Goal: Task Accomplishment & Management: Manage account settings

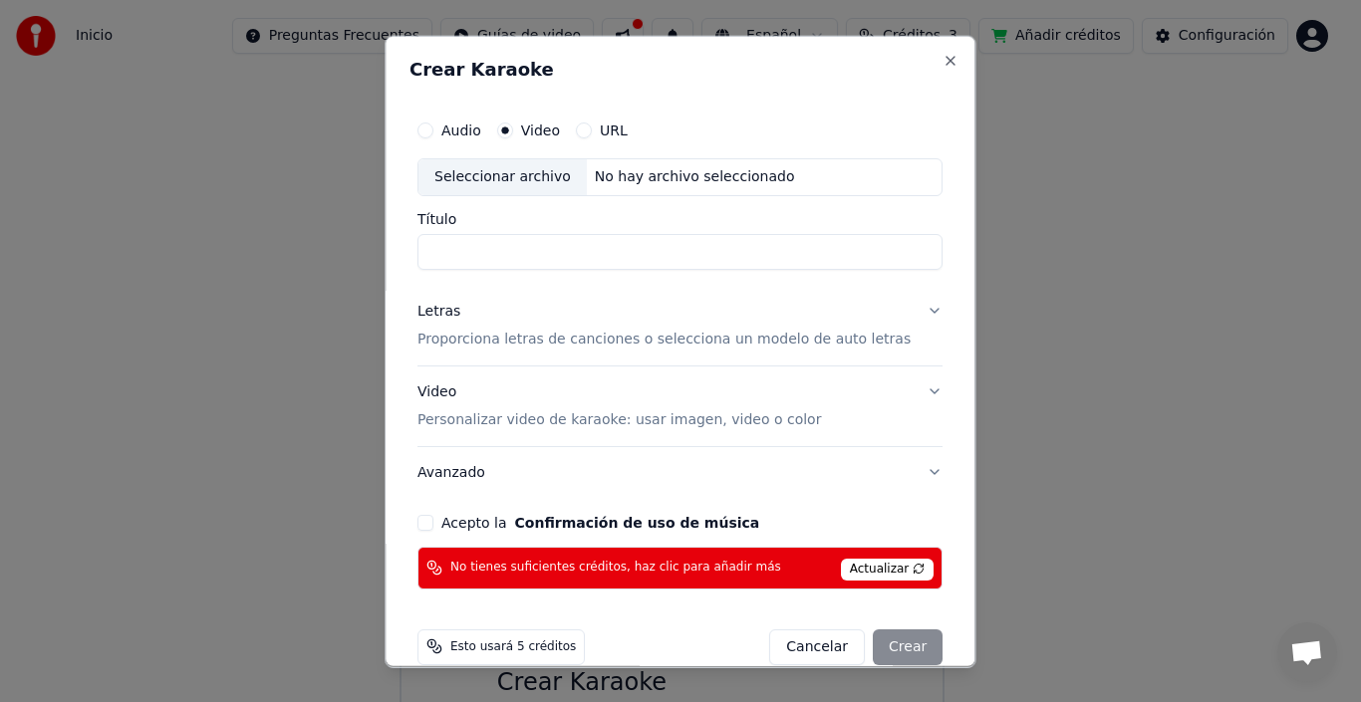
click at [871, 561] on span "Actualizar" at bounding box center [888, 569] width 94 height 22
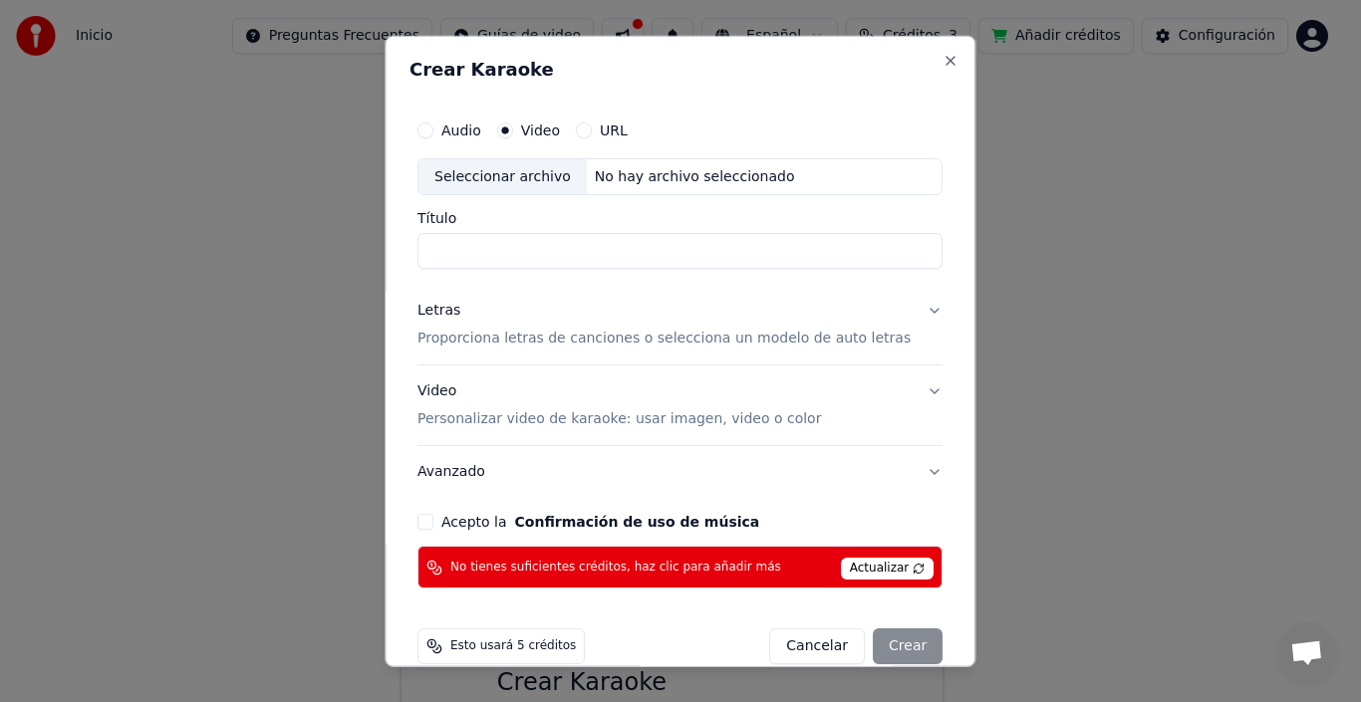
click at [871, 561] on span "Actualizar" at bounding box center [888, 569] width 94 height 22
click at [943, 61] on button "Close" at bounding box center [951, 60] width 16 height 16
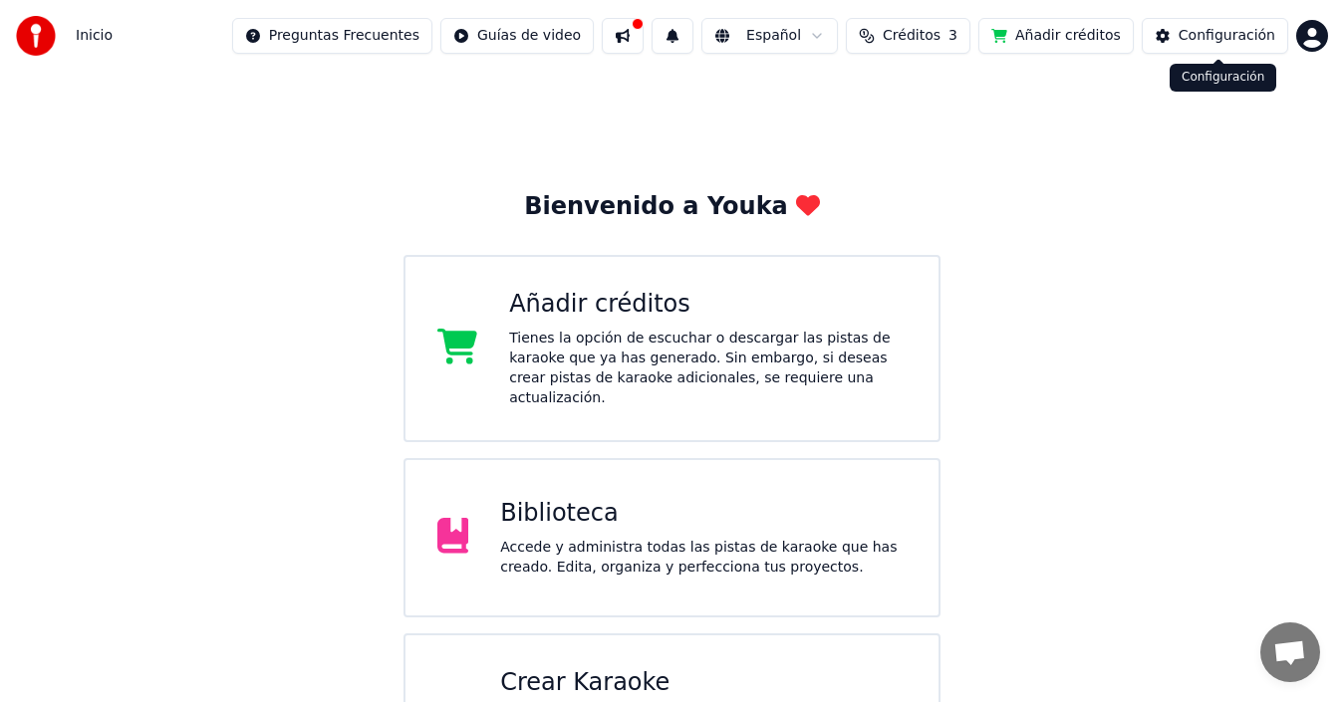
click at [1233, 39] on div "Configuración" at bounding box center [1226, 36] width 97 height 20
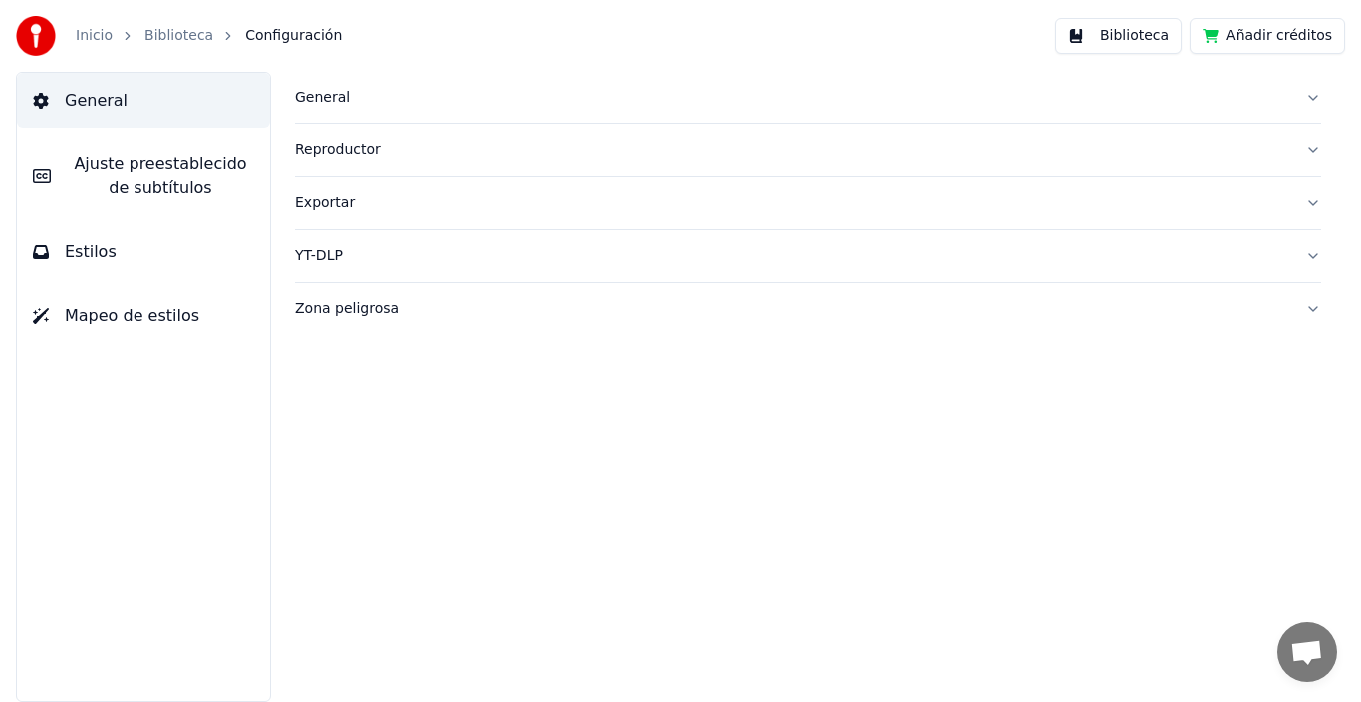
click at [1319, 308] on button "Zona peligrosa" at bounding box center [808, 309] width 1026 height 52
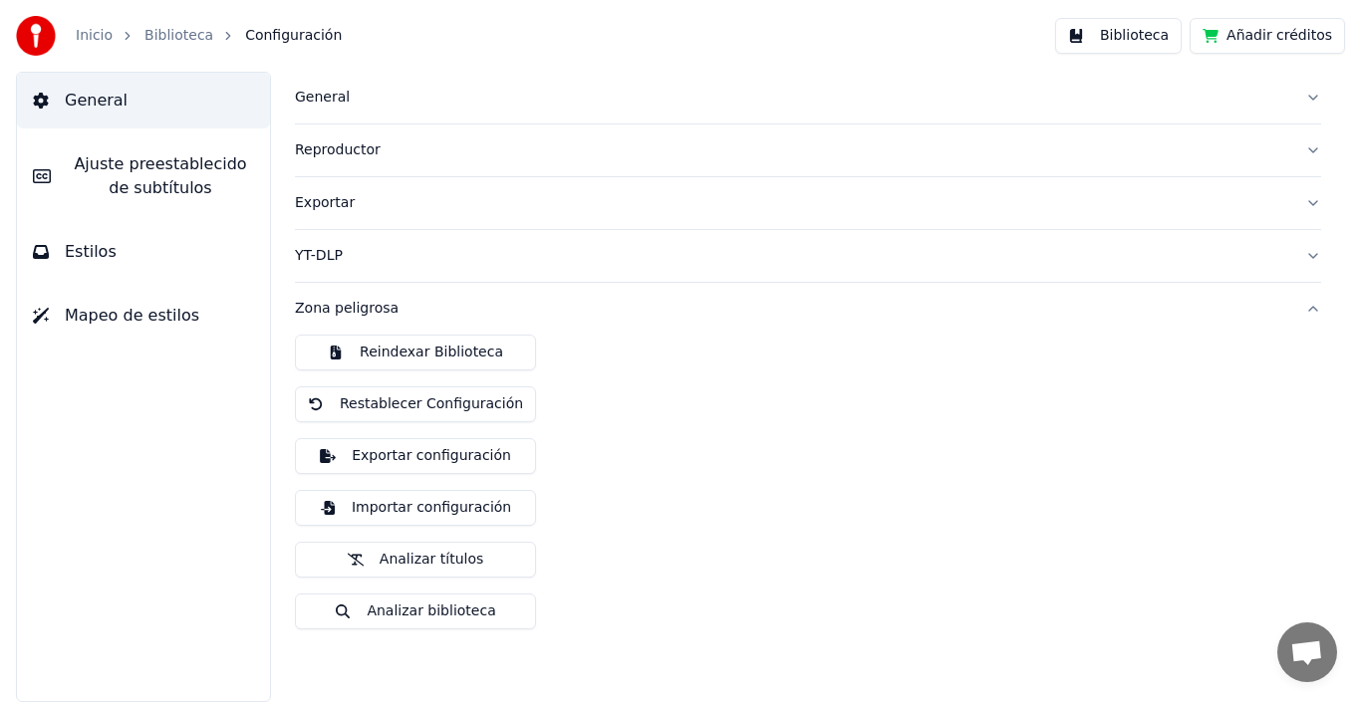
click at [457, 392] on button "Restablecer Configuración" at bounding box center [415, 405] width 241 height 36
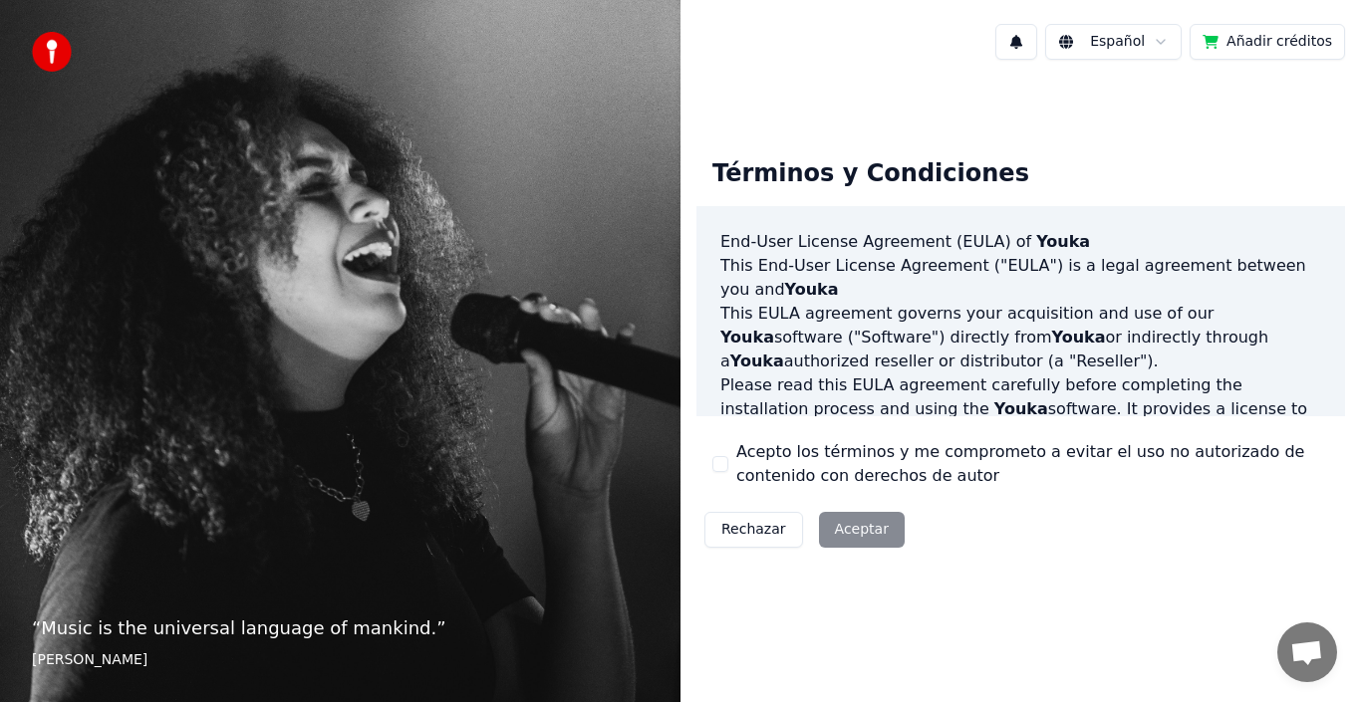
click at [724, 465] on button "Acepto los términos y me comprometo a evitar el uso no autorizado de contenido …" at bounding box center [720, 464] width 16 height 16
click at [850, 524] on button "Aceptar" at bounding box center [862, 530] width 86 height 36
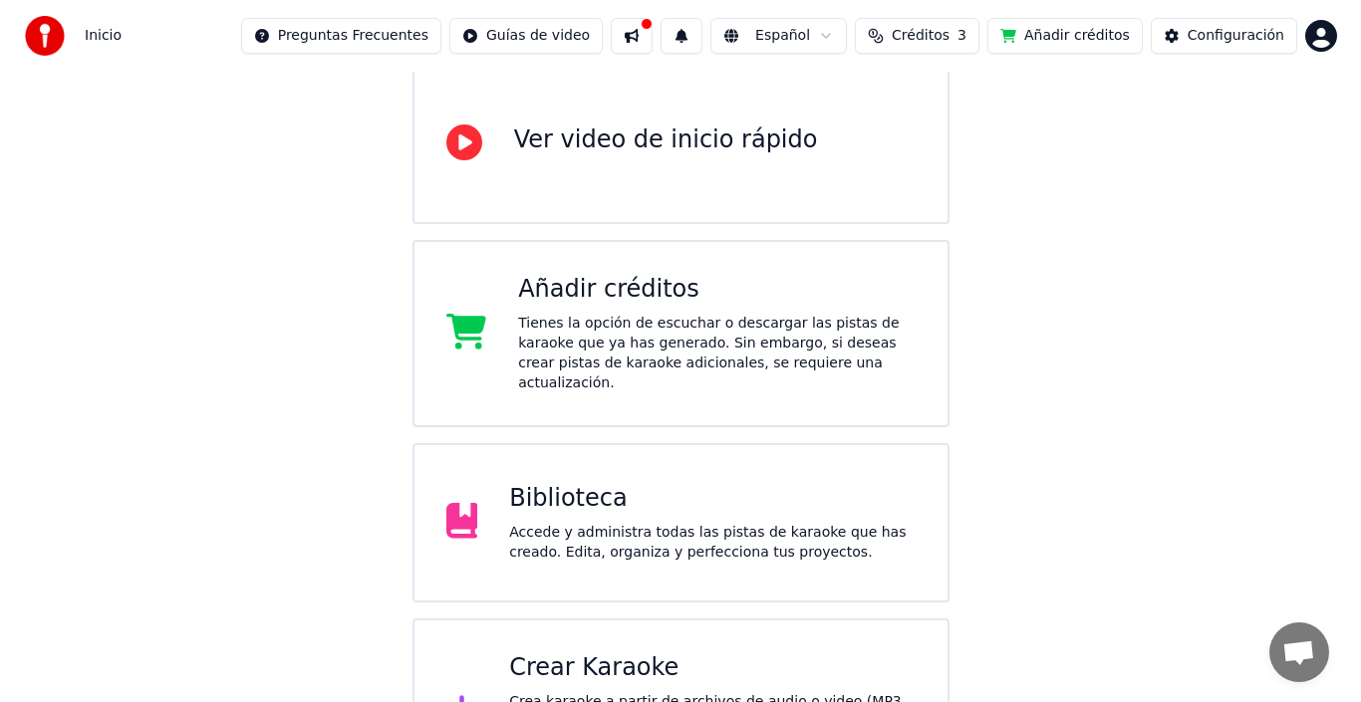
scroll to position [254, 0]
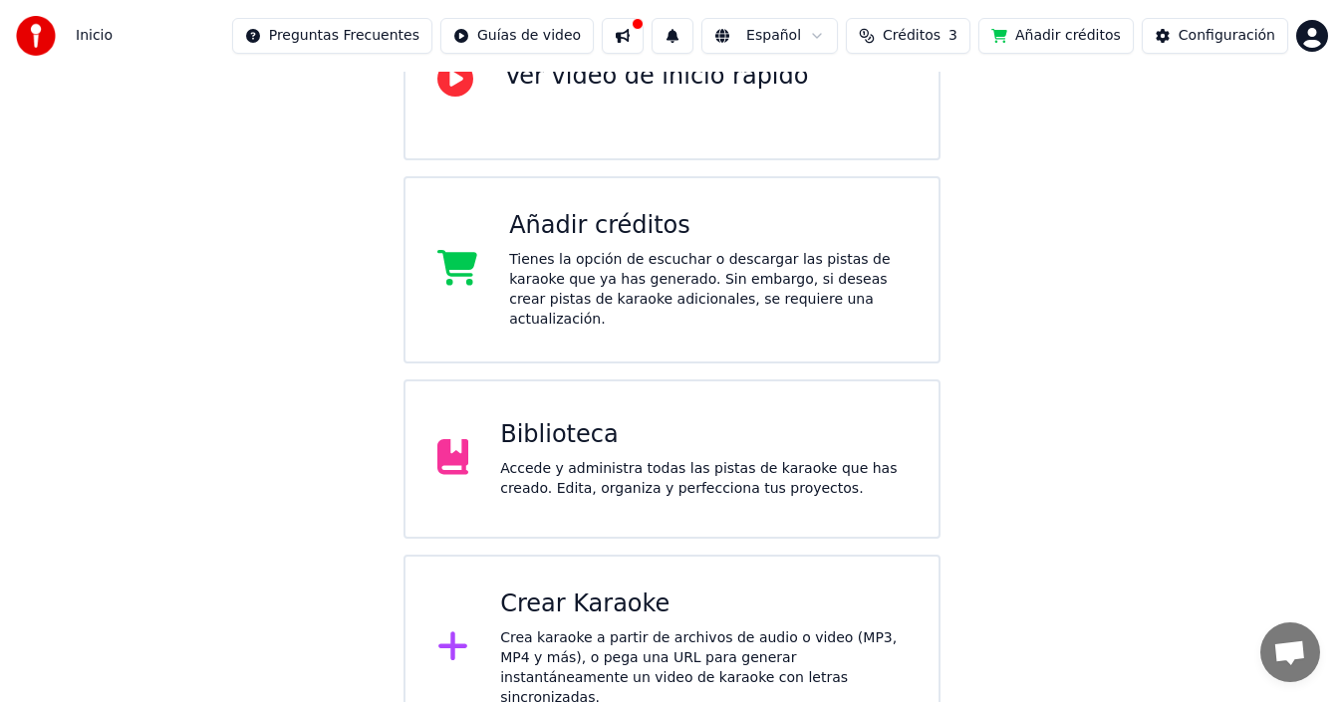
click at [781, 629] on div "Crea karaoke a partir de archivos de audio o video (MP3, MP4 y más), o pega una…" at bounding box center [703, 669] width 406 height 80
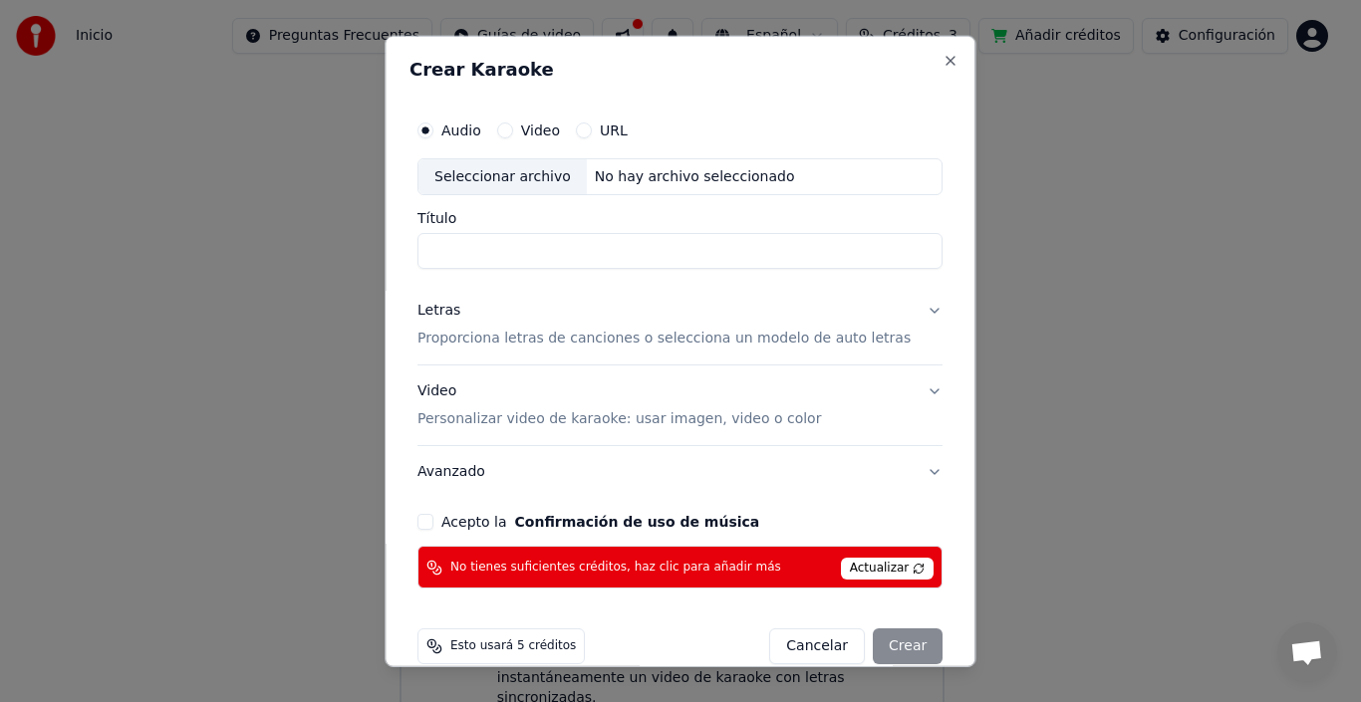
paste input "**********"
type input "**********"
click at [886, 642] on div "Cancelar Crear" at bounding box center [856, 647] width 173 height 36
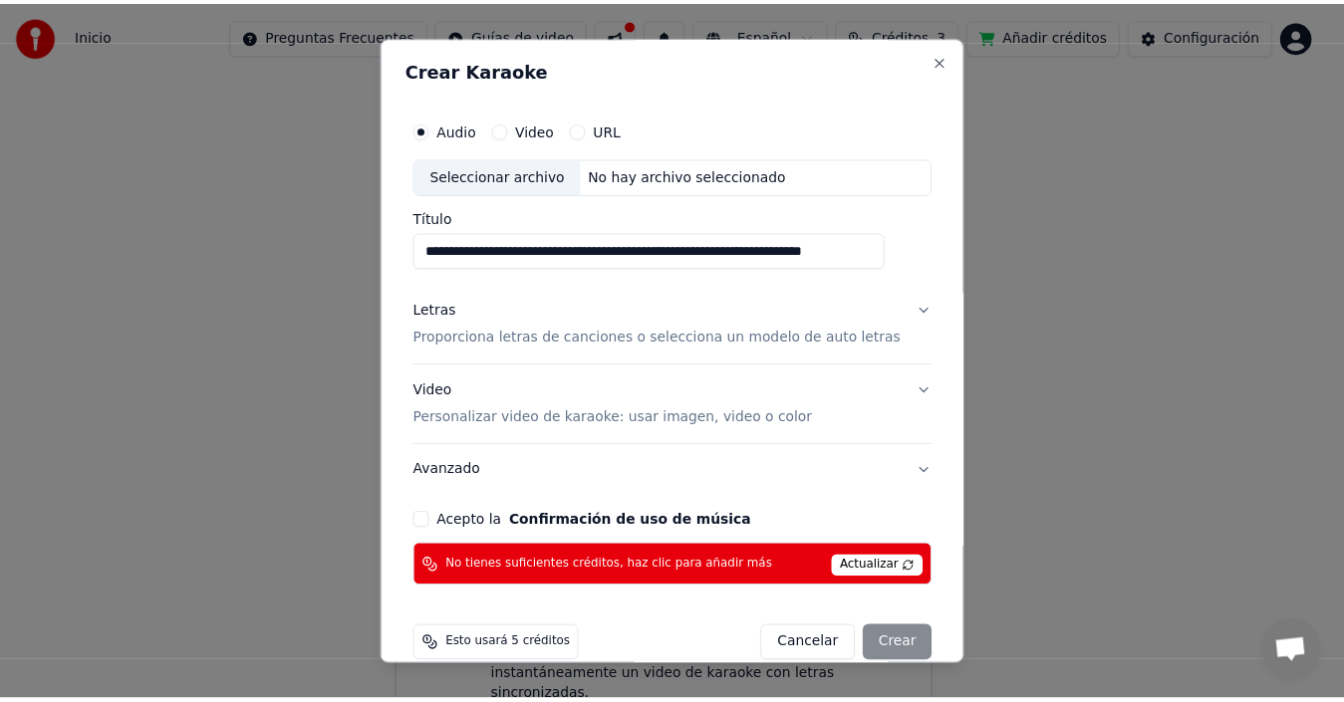
scroll to position [0, 0]
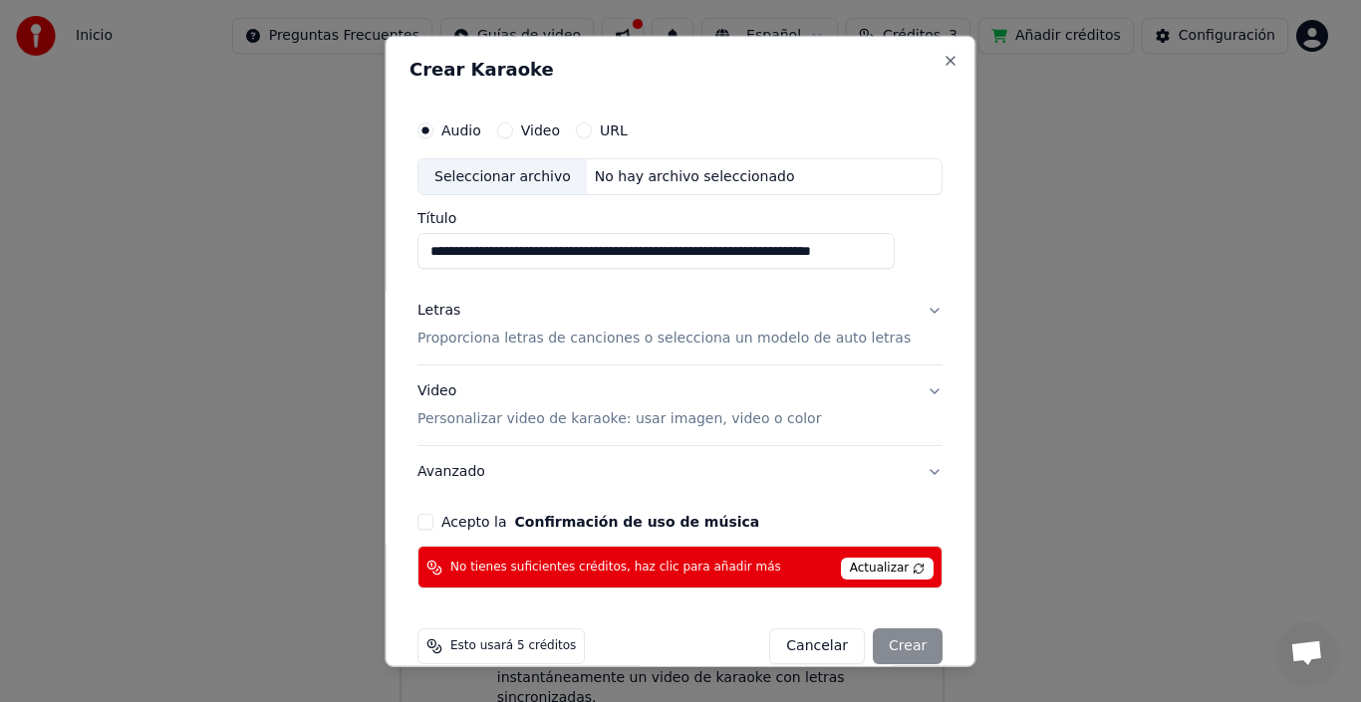
click at [433, 517] on button "Acepto la Confirmación de uso de música" at bounding box center [425, 522] width 16 height 16
click at [850, 558] on span "Actualizar" at bounding box center [888, 569] width 94 height 22
click at [865, 659] on div "Cancelar Crear" at bounding box center [856, 647] width 173 height 36
click at [875, 638] on div "Cancelar Crear" at bounding box center [856, 647] width 173 height 36
click at [943, 57] on button "Close" at bounding box center [951, 60] width 16 height 16
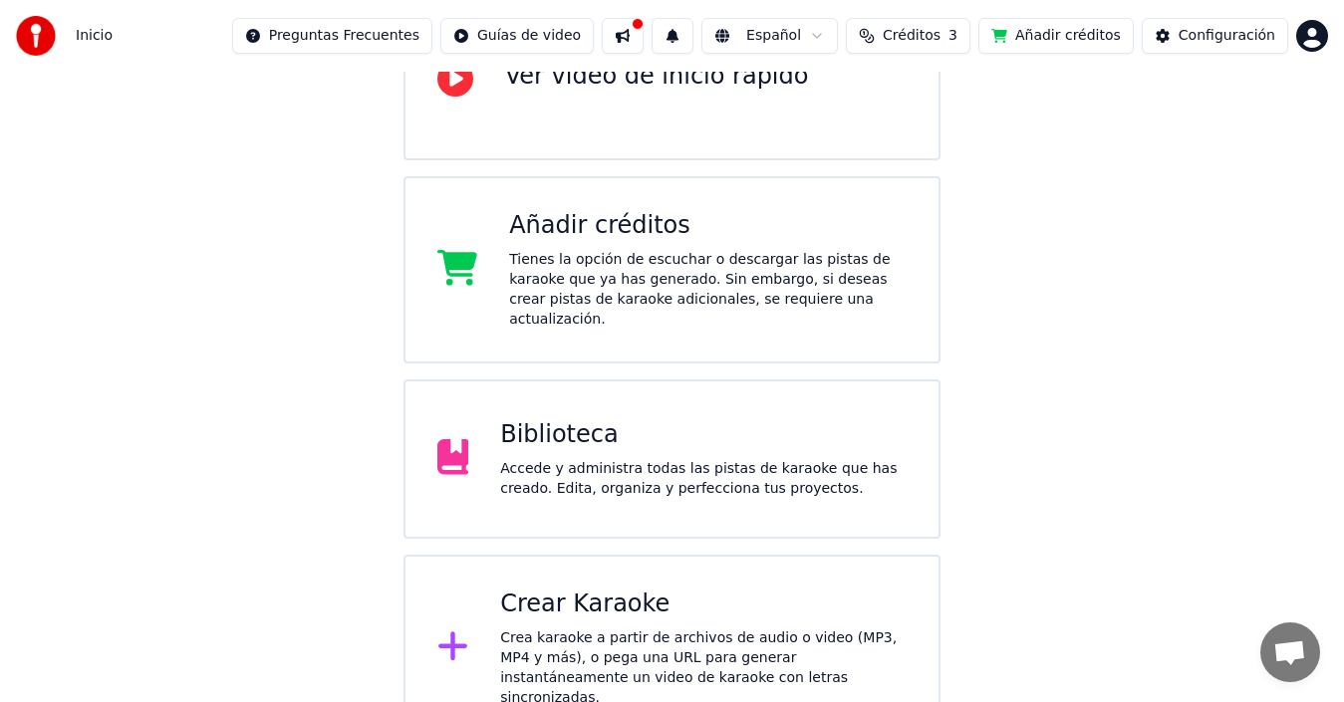
click at [693, 265] on div "Tienes la opción de escuchar o descargar las pistas de karaoke que ya has gener…" at bounding box center [707, 290] width 397 height 80
click at [644, 25] on div at bounding box center [638, 24] width 12 height 12
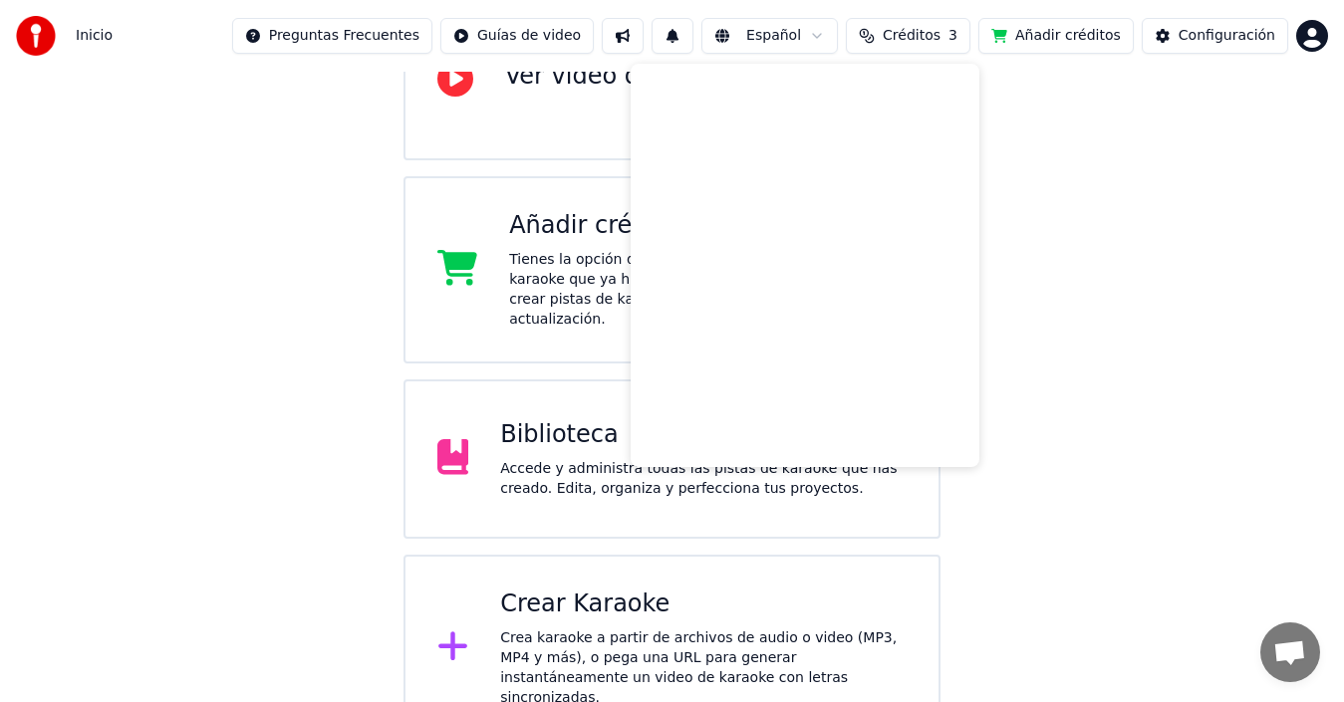
click at [691, 43] on button at bounding box center [672, 36] width 42 height 36
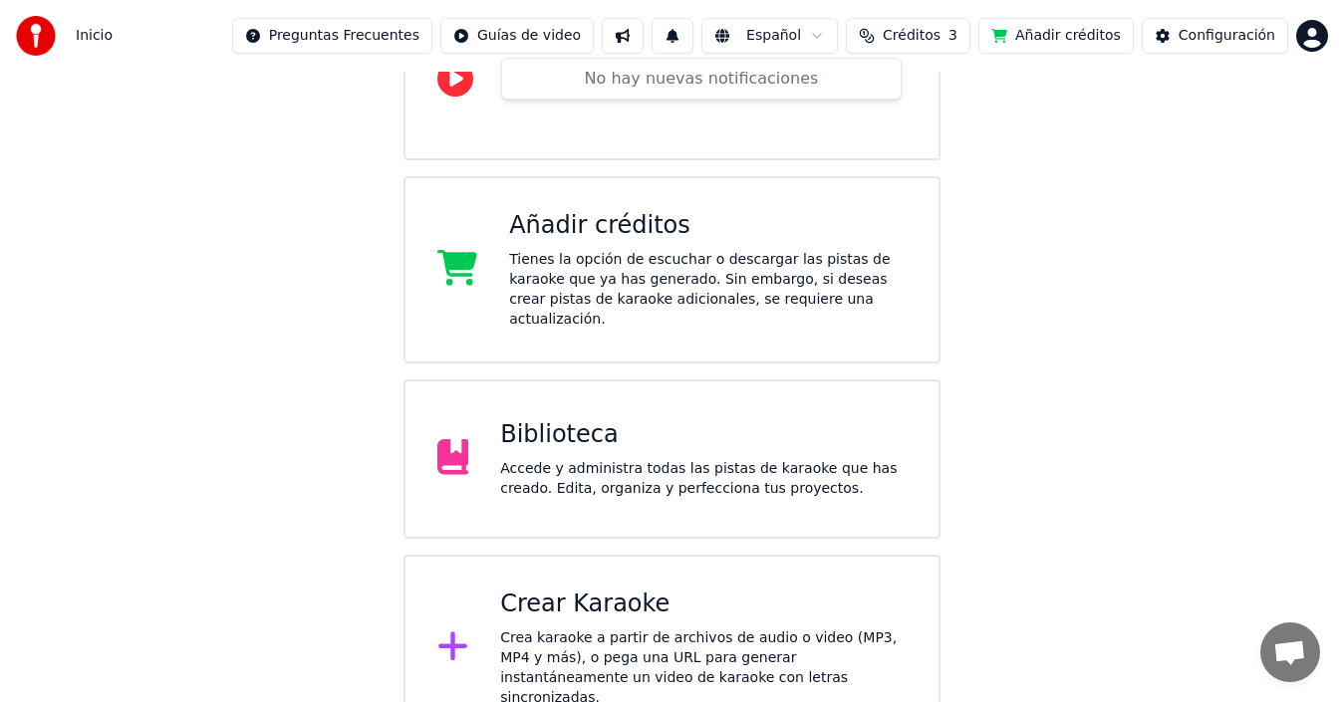
click at [691, 43] on button at bounding box center [672, 36] width 42 height 36
click at [934, 38] on span "Créditos" at bounding box center [912, 36] width 58 height 20
click at [850, 140] on td "15" at bounding box center [822, 133] width 79 height 36
click at [903, 175] on button "Actualizar" at bounding box center [927, 184] width 119 height 36
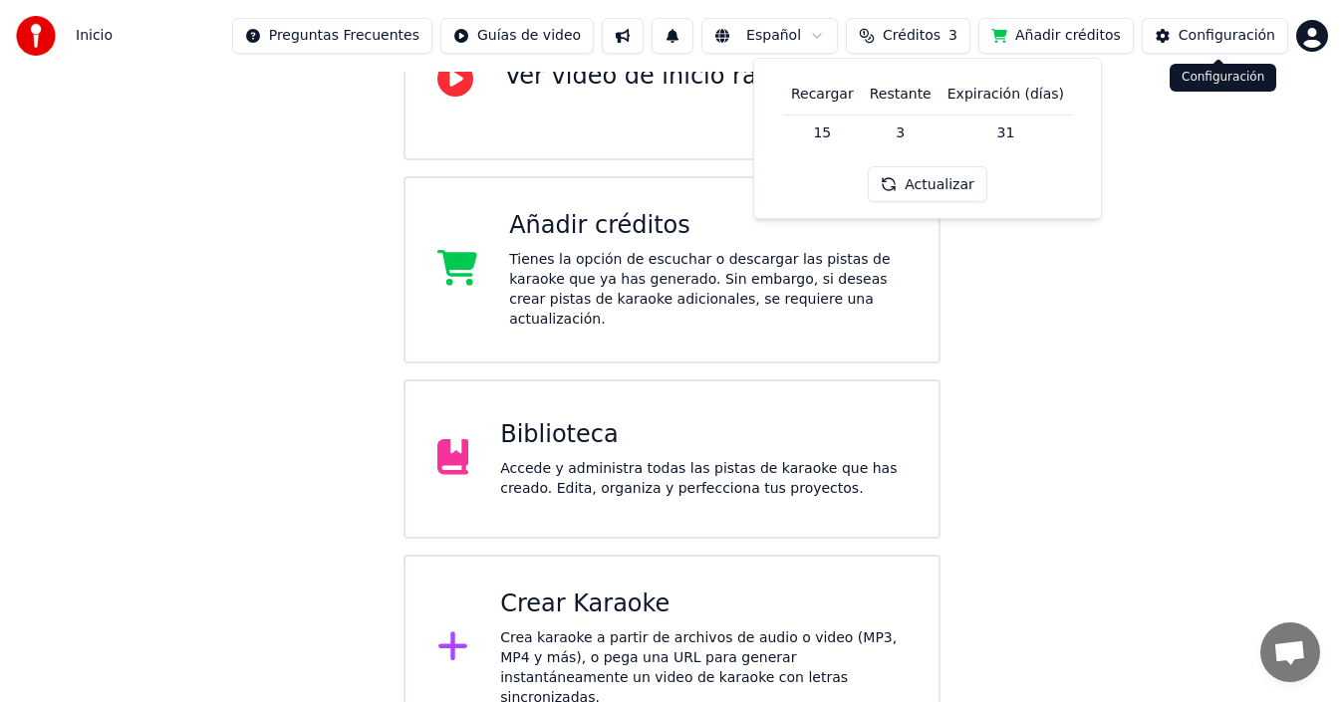
click at [1220, 22] on button "Configuración" at bounding box center [1215, 36] width 146 height 36
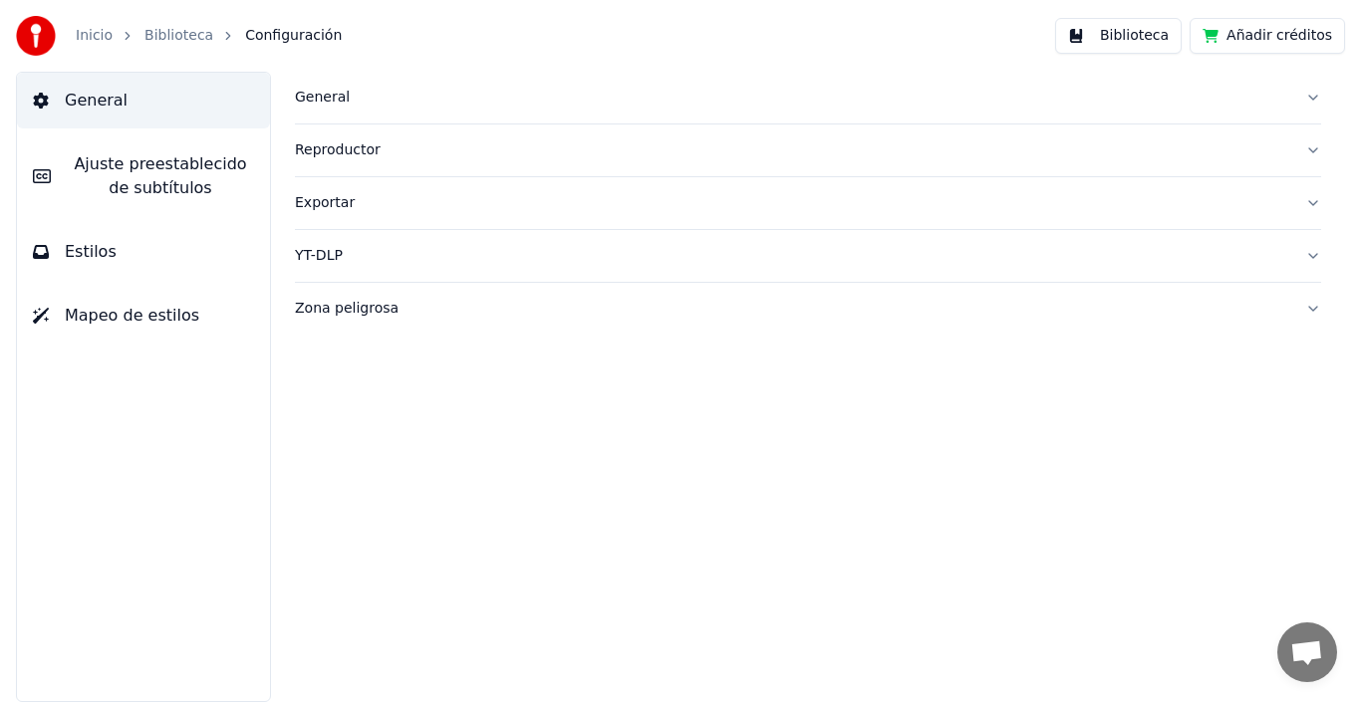
click at [500, 259] on div "YT-DLP" at bounding box center [792, 256] width 994 height 20
click at [314, 339] on button "button" at bounding box center [311, 335] width 32 height 18
click at [453, 403] on html "Inicio Biblioteca Configuración Biblioteca Añadir créditos General Ajuste prees…" at bounding box center [680, 351] width 1361 height 702
click at [226, 163] on span "Ajuste preestablecido de subtítulos" at bounding box center [160, 176] width 187 height 48
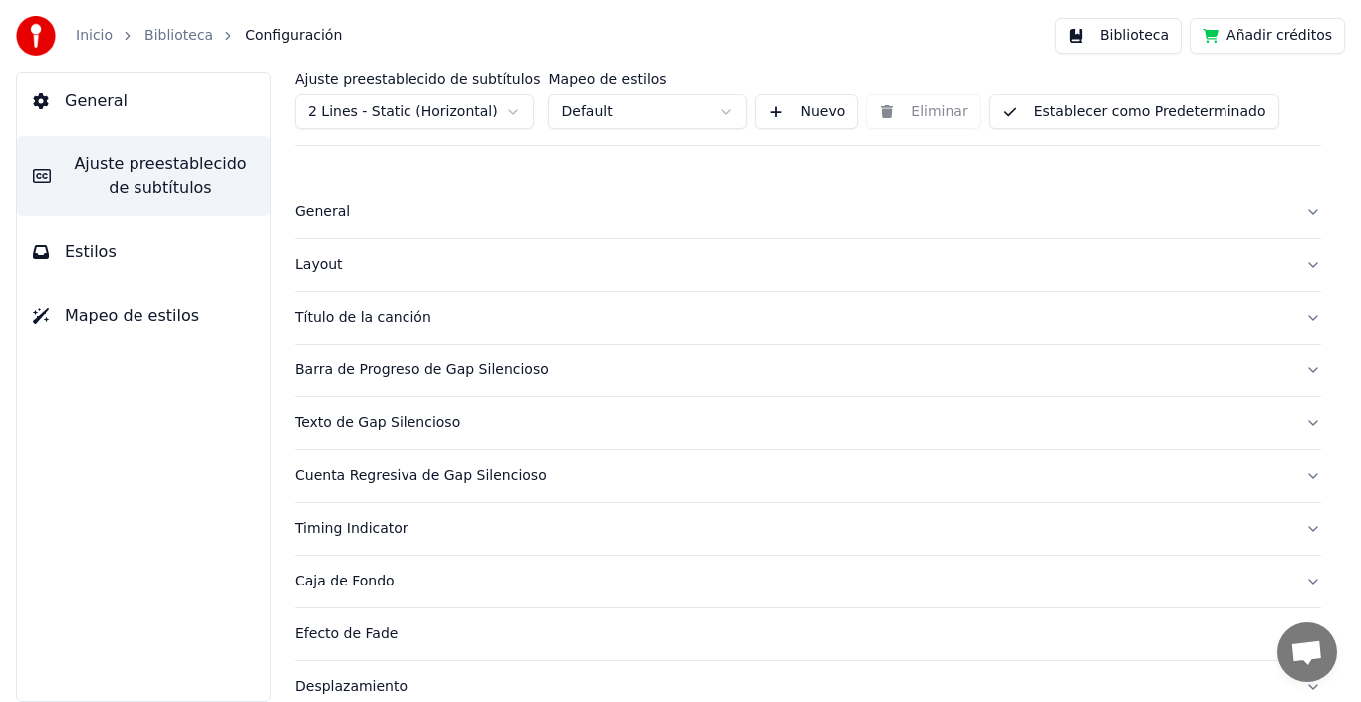
click at [789, 116] on button "Nuevo" at bounding box center [806, 112] width 103 height 36
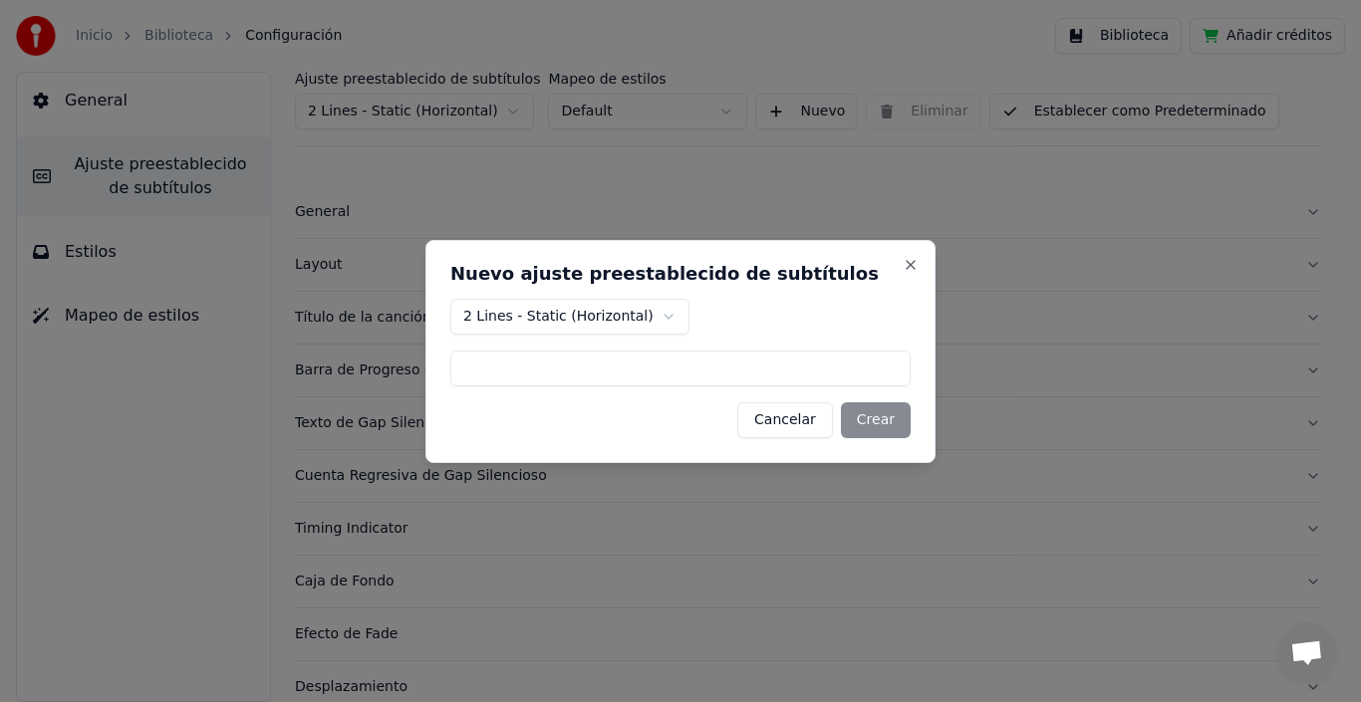
click at [909, 266] on button "Close" at bounding box center [911, 265] width 16 height 16
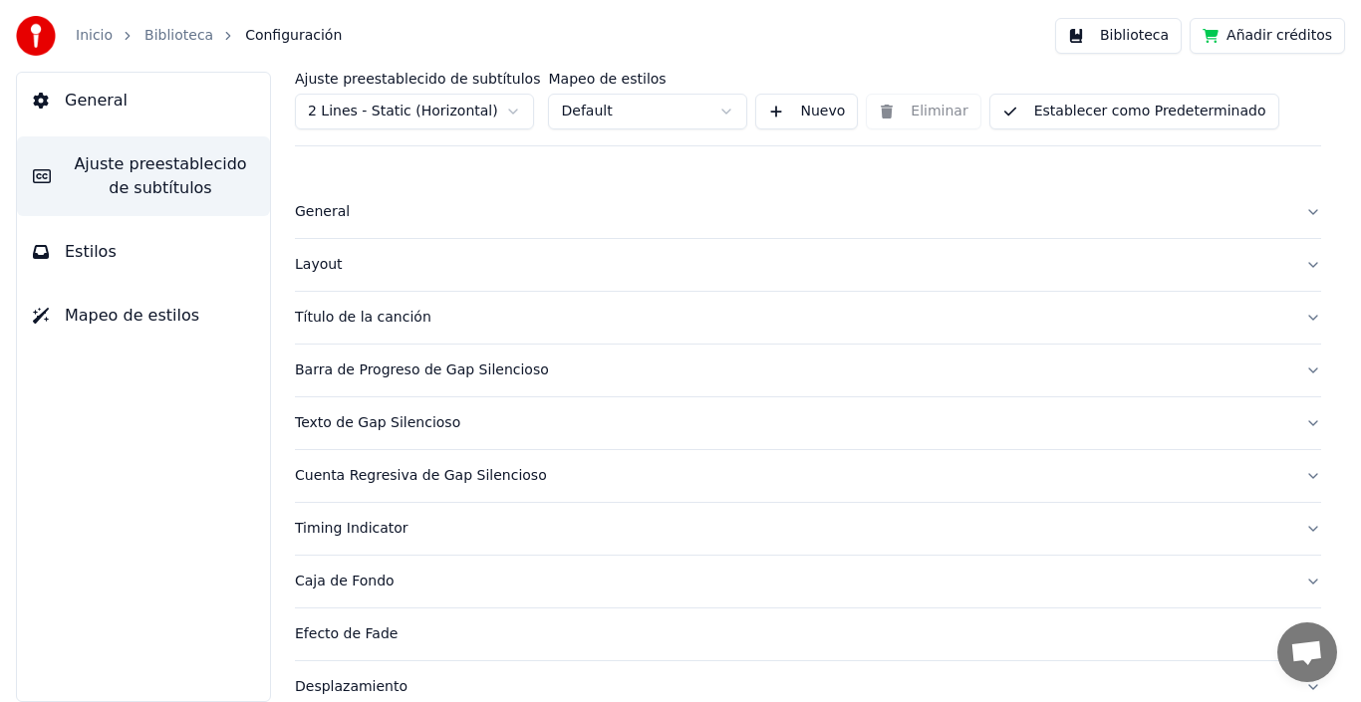
click at [189, 224] on button "Estilos" at bounding box center [143, 252] width 253 height 56
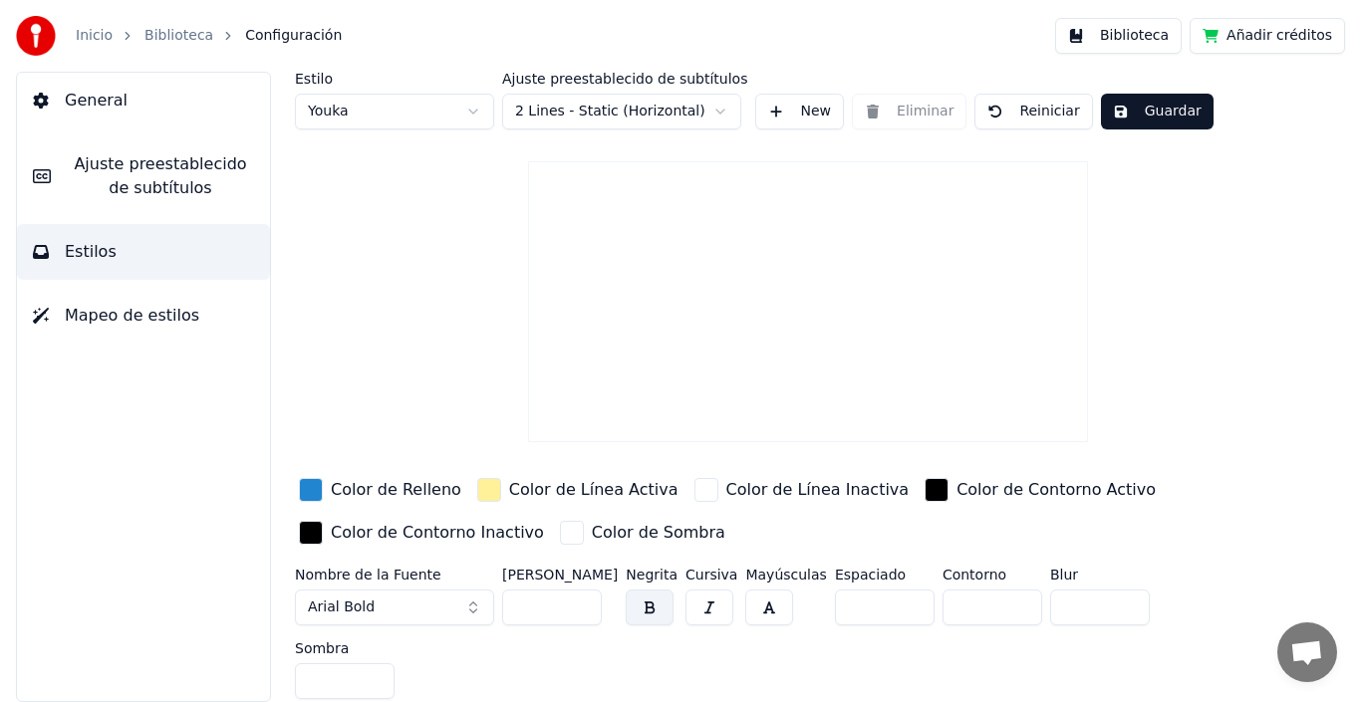
click at [214, 59] on div "Inicio Biblioteca Configuración Biblioteca Añadir créditos" at bounding box center [680, 36] width 1361 height 72
click at [186, 93] on button "General" at bounding box center [143, 101] width 253 height 56
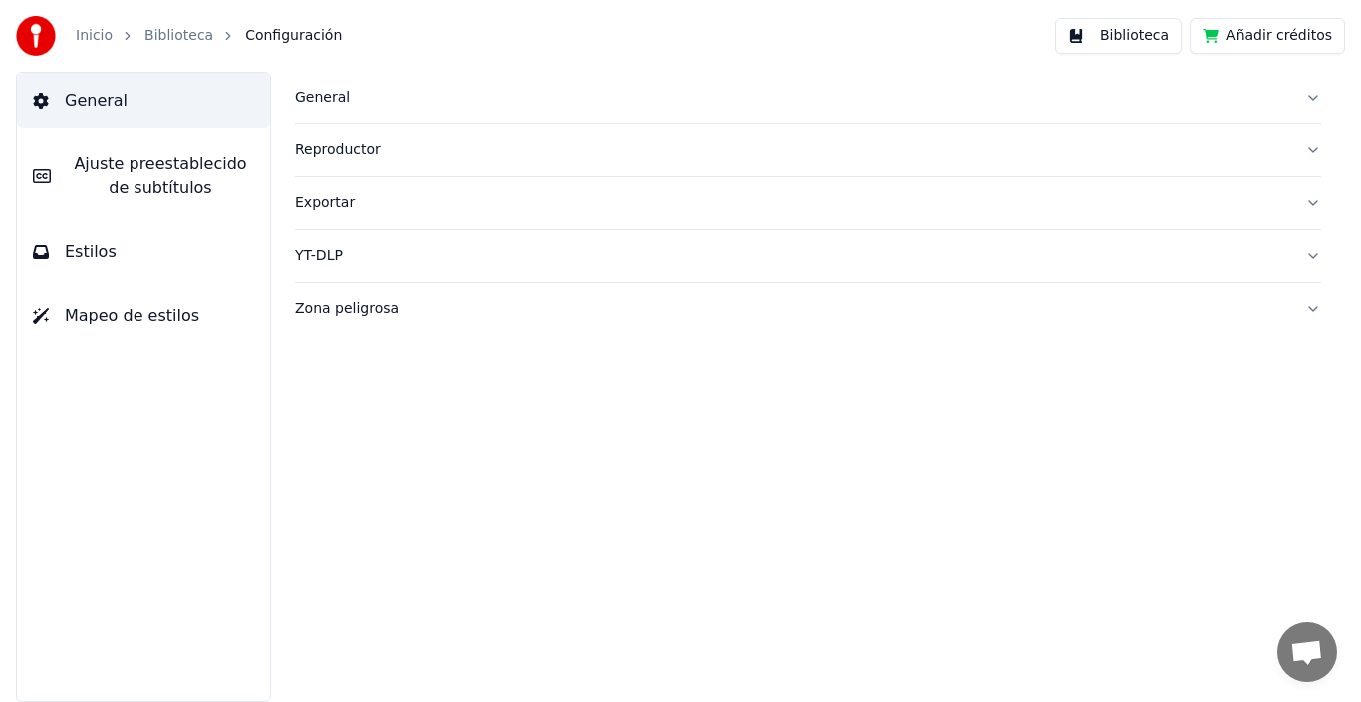
click at [193, 34] on link "Biblioteca" at bounding box center [178, 36] width 69 height 20
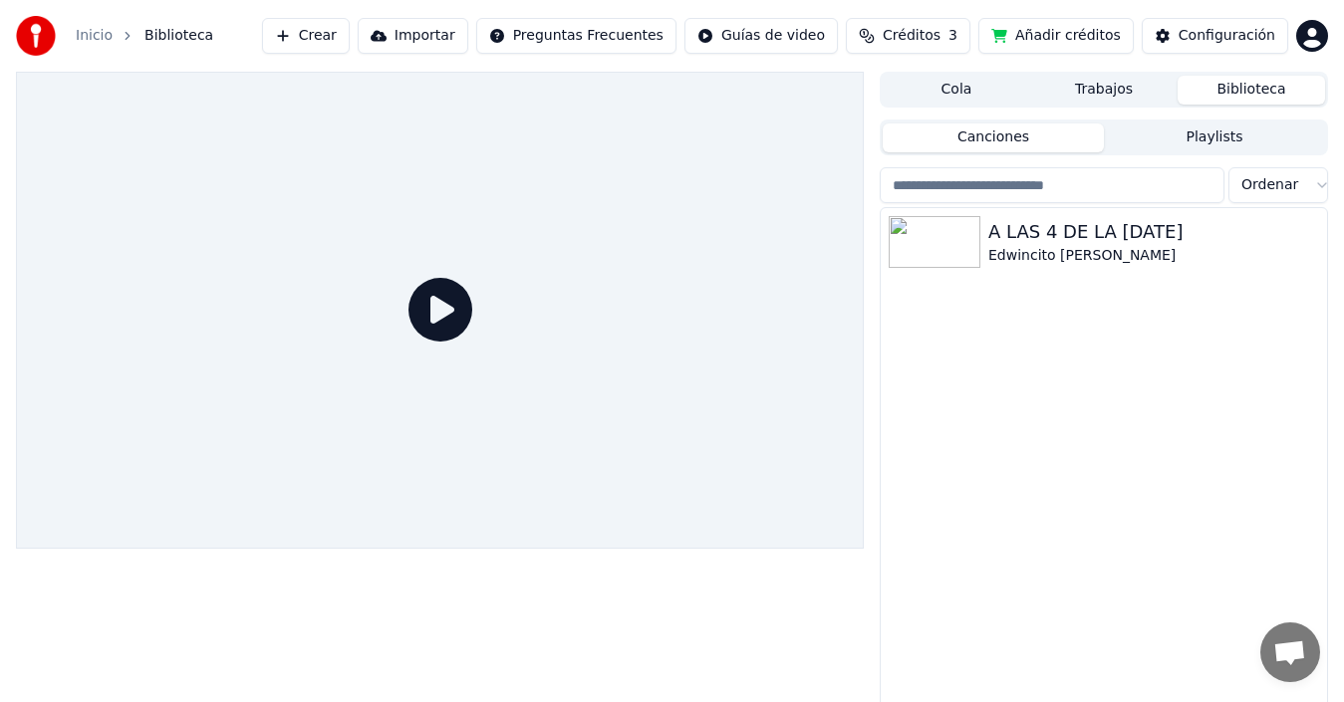
click at [86, 36] on link "Inicio" at bounding box center [94, 36] width 37 height 20
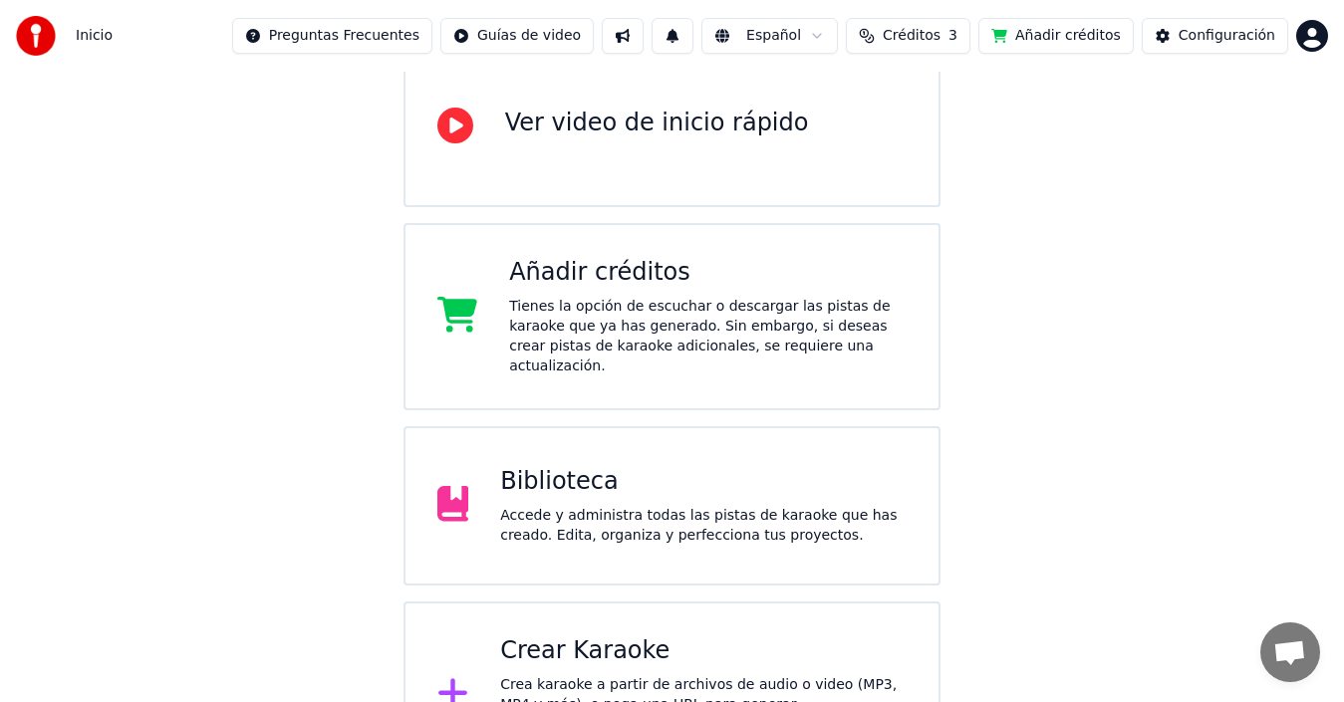
scroll to position [254, 0]
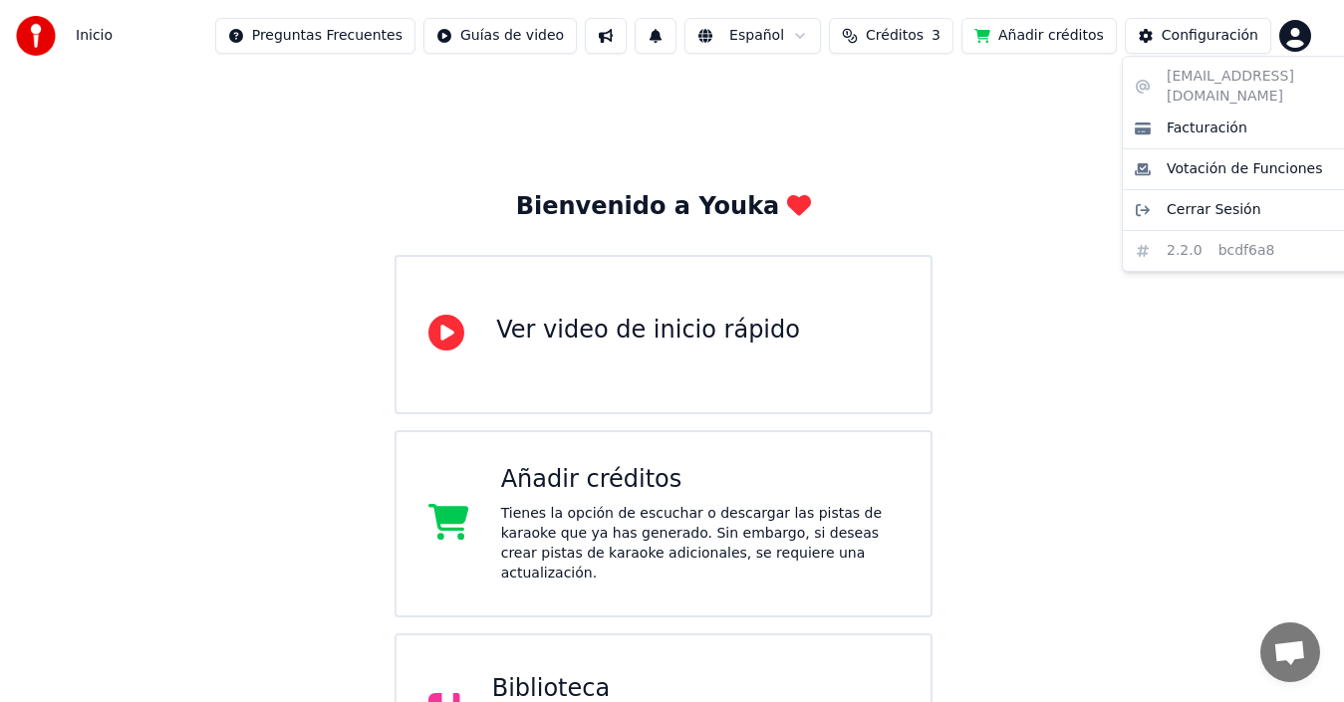
click at [1307, 48] on html "Inicio Preguntas Frecuentes Guías de video Español Créditos 3 Añadir créditos C…" at bounding box center [672, 498] width 1344 height 996
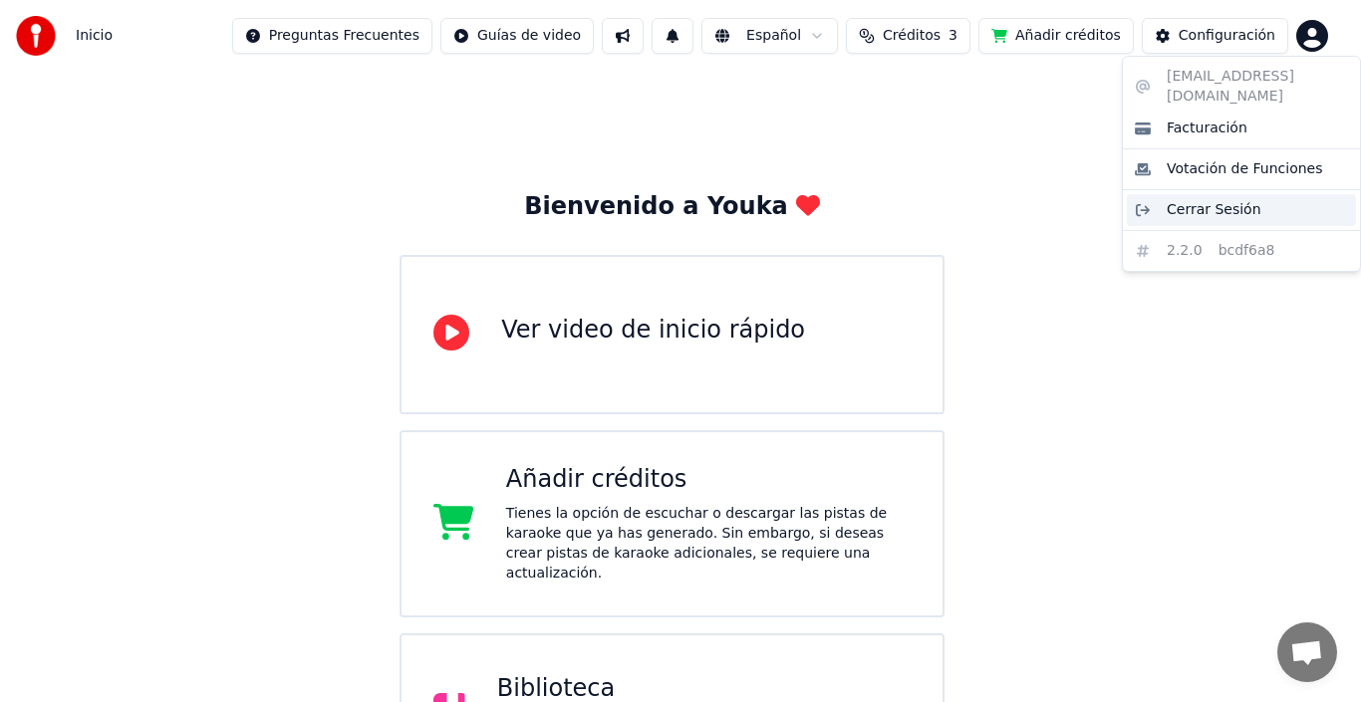
click at [1229, 200] on span "Cerrar Sesión" at bounding box center [1213, 210] width 95 height 20
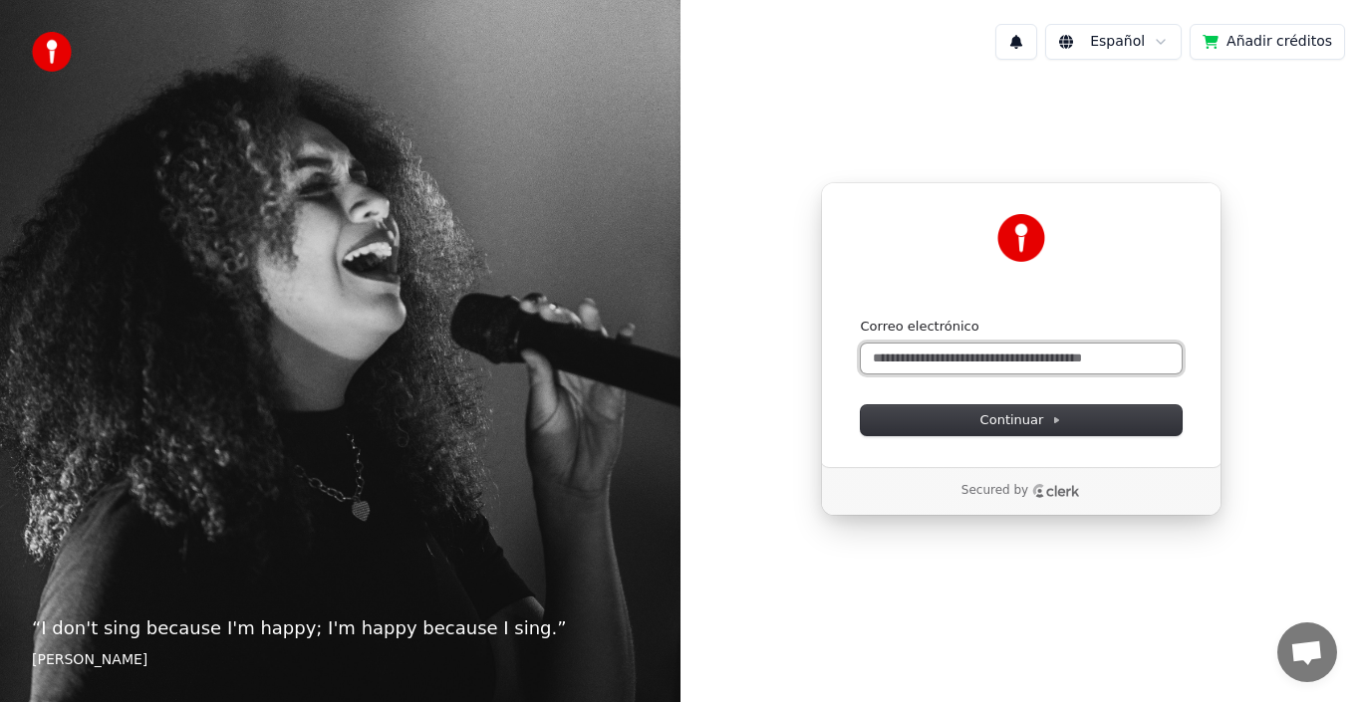
click at [1068, 352] on input "Correo electrónico" at bounding box center [1021, 359] width 321 height 30
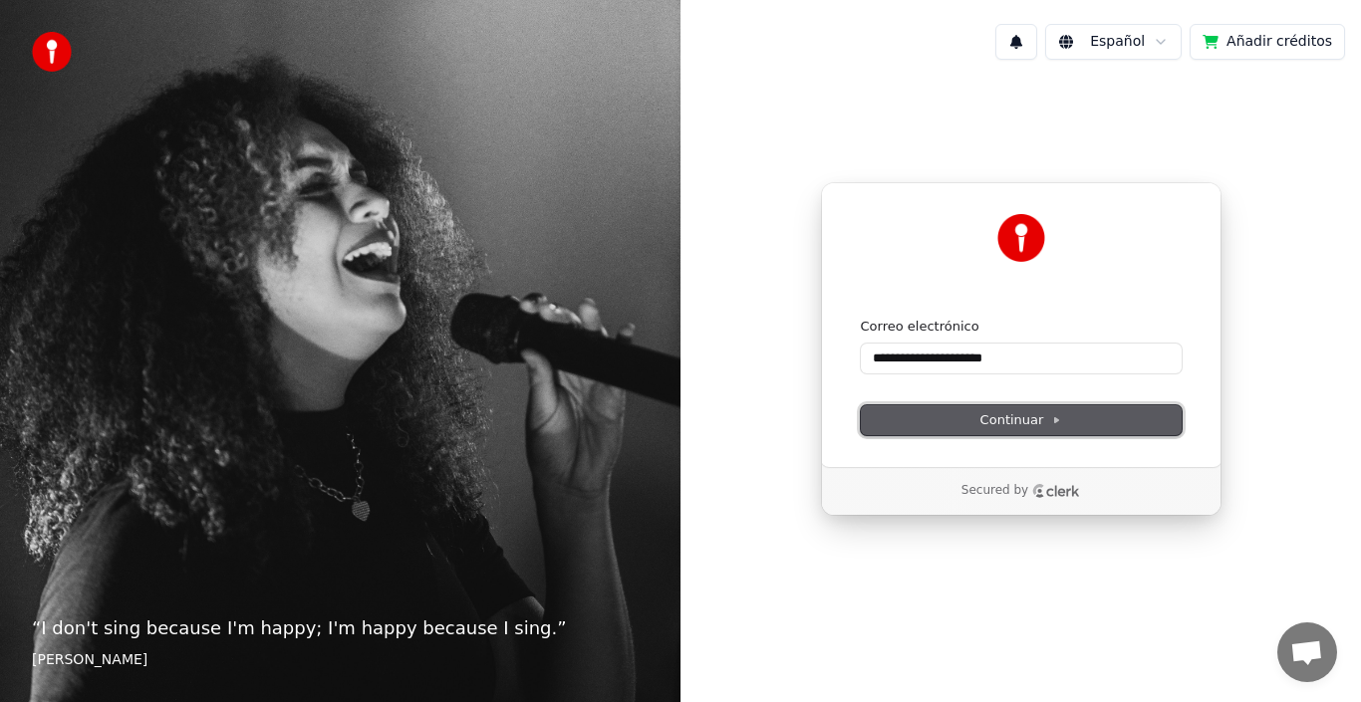
click at [1046, 427] on span "Continuar" at bounding box center [1021, 420] width 82 height 18
type input "**********"
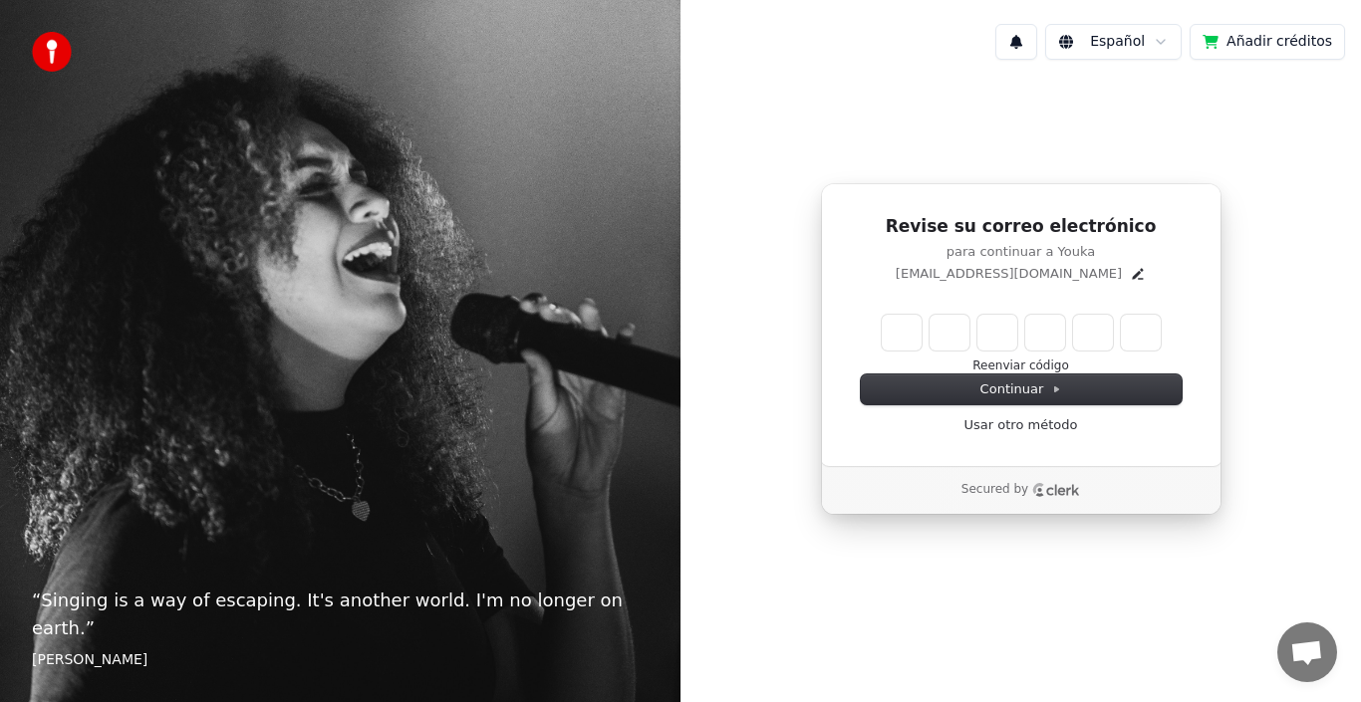
click at [879, 344] on div "Reenviar código" at bounding box center [1021, 345] width 321 height 60
click at [892, 335] on input "Enter verification code" at bounding box center [1041, 333] width 319 height 36
type input "******"
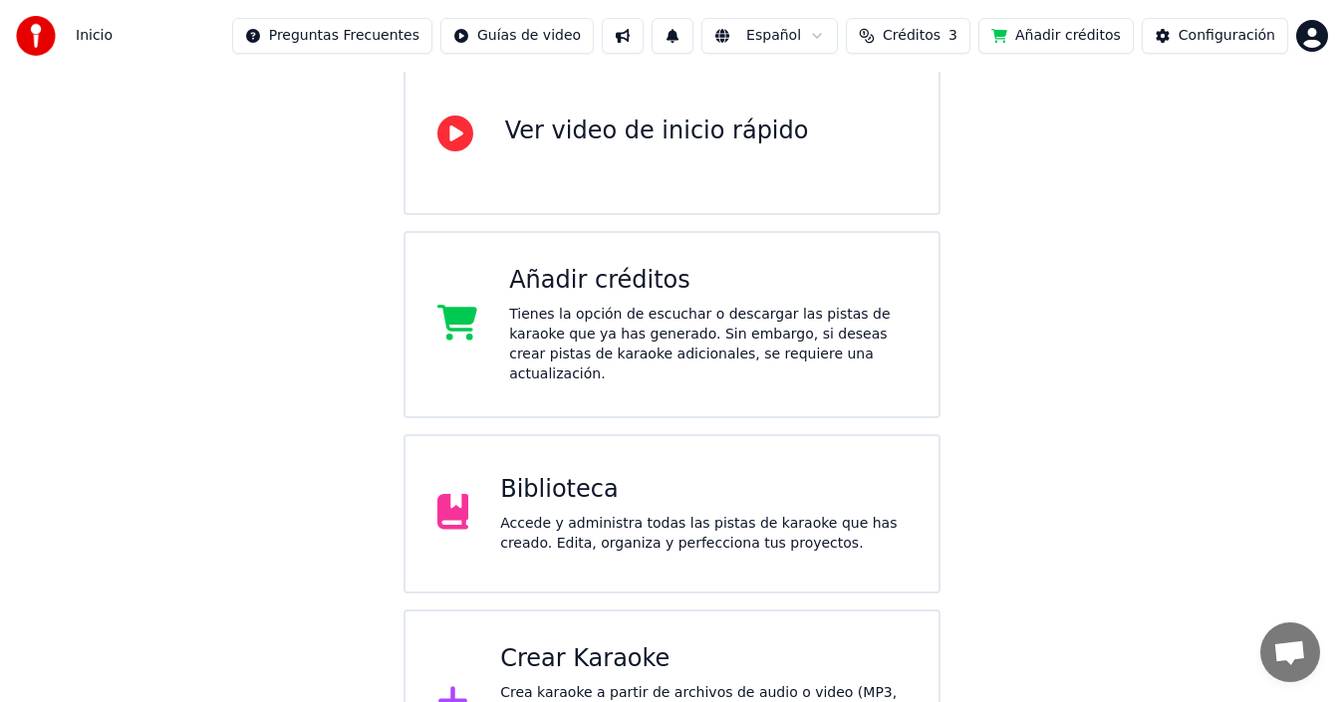
scroll to position [239, 0]
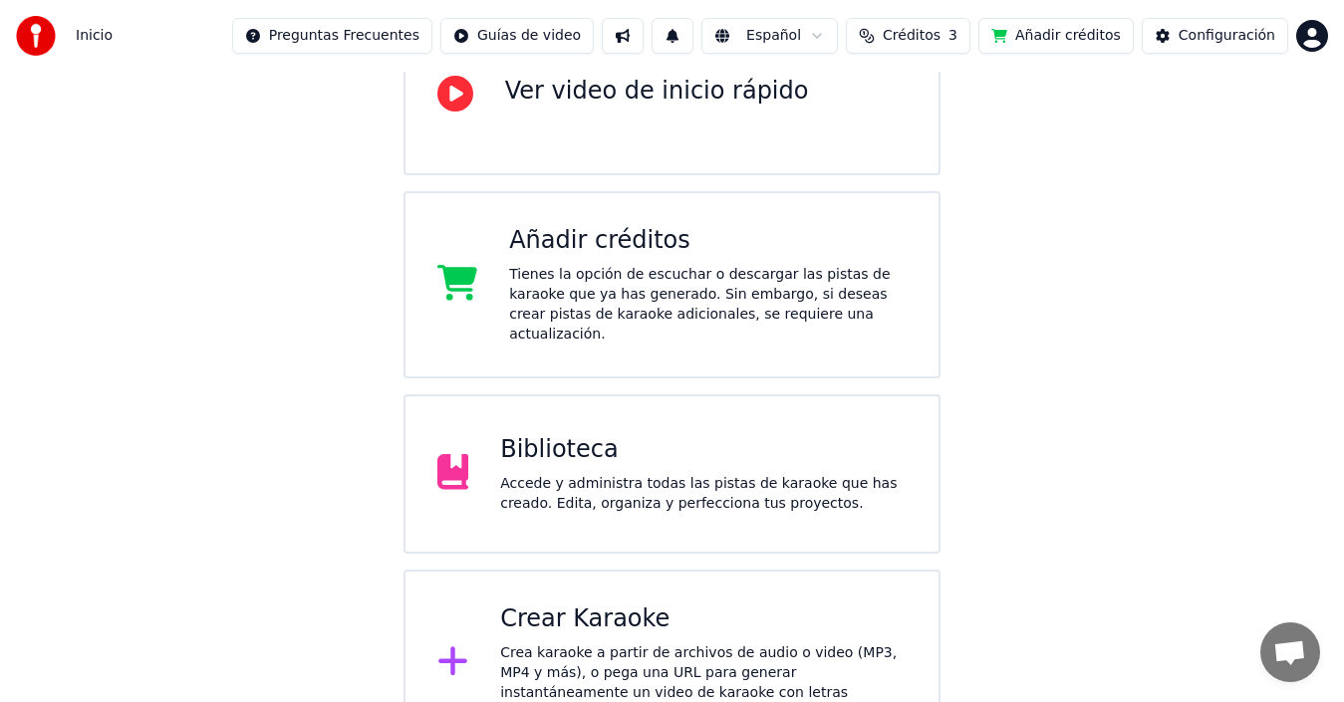
click at [856, 644] on div "Crea karaoke a partir de archivos de audio o video (MP3, MP4 y más), o pega una…" at bounding box center [703, 684] width 406 height 80
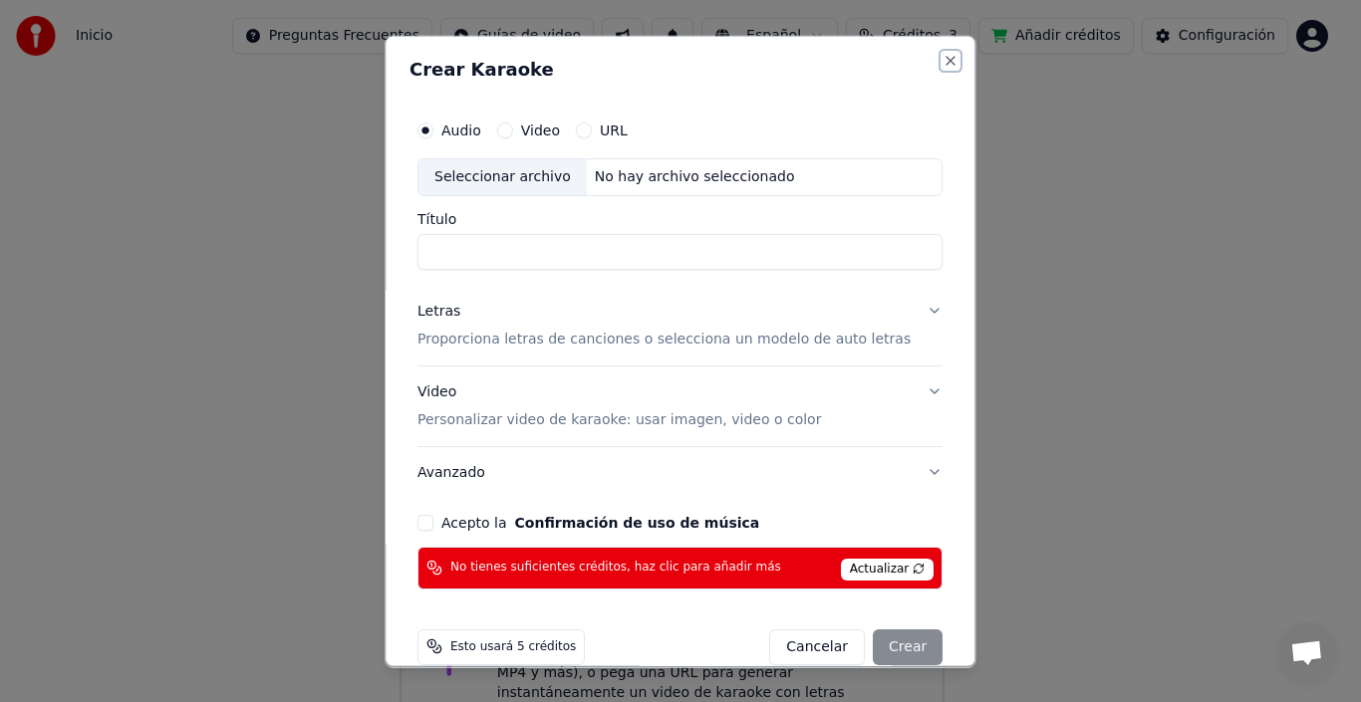
click at [943, 53] on button "Close" at bounding box center [951, 60] width 16 height 16
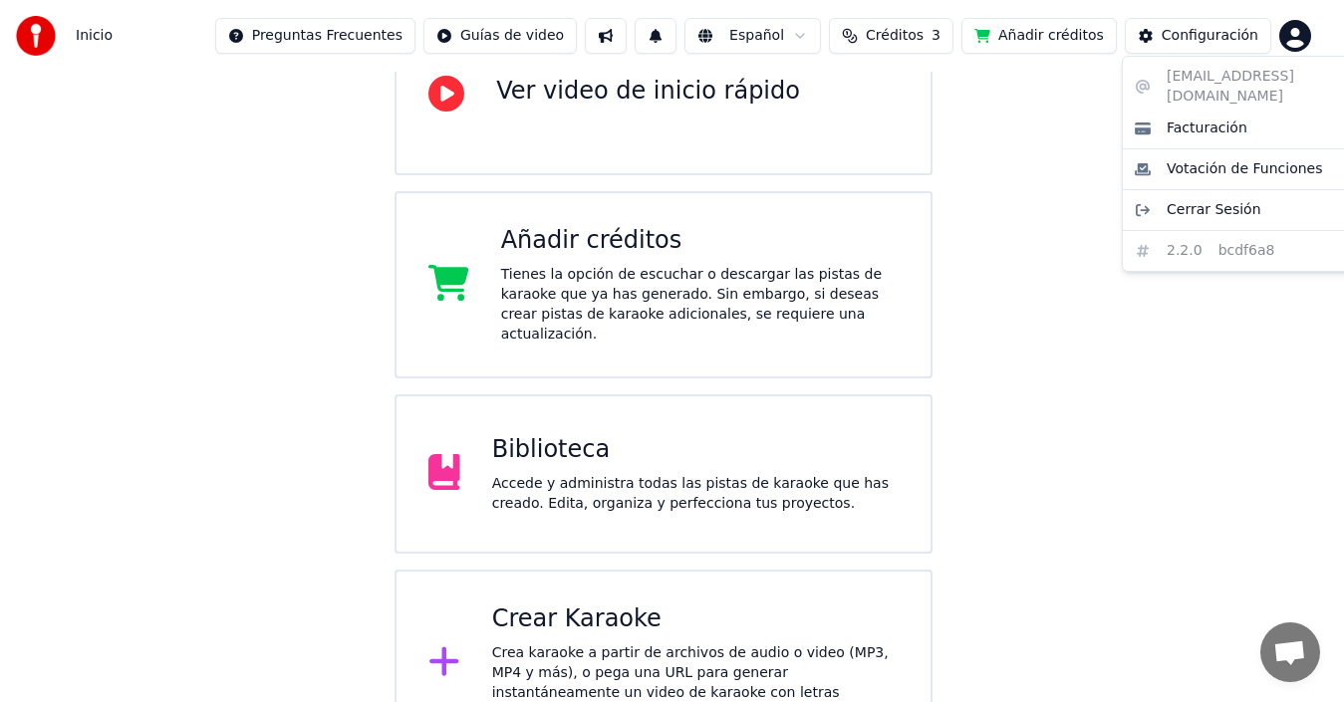
click at [1322, 29] on html "Inicio Preguntas Frecuentes Guías de video Español Créditos 3 Añadir créditos C…" at bounding box center [672, 259] width 1344 height 996
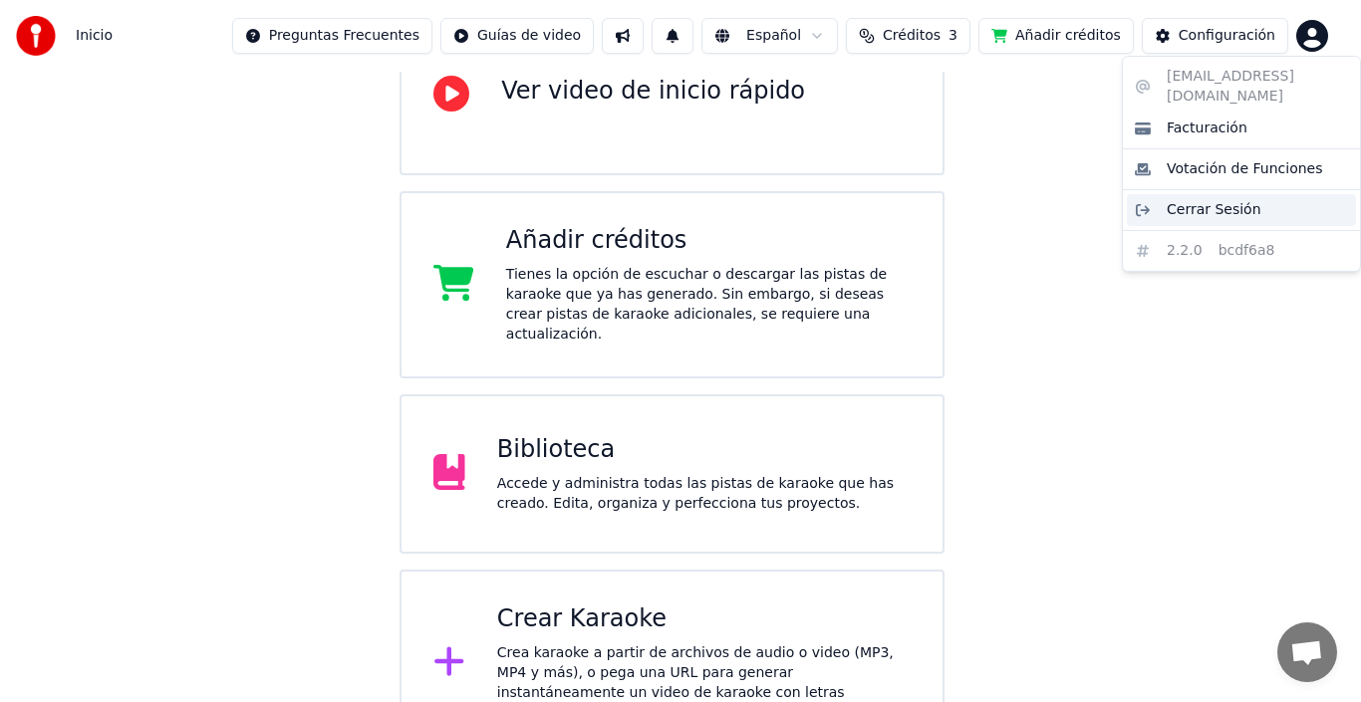
click at [1225, 200] on span "Cerrar Sesión" at bounding box center [1213, 210] width 95 height 20
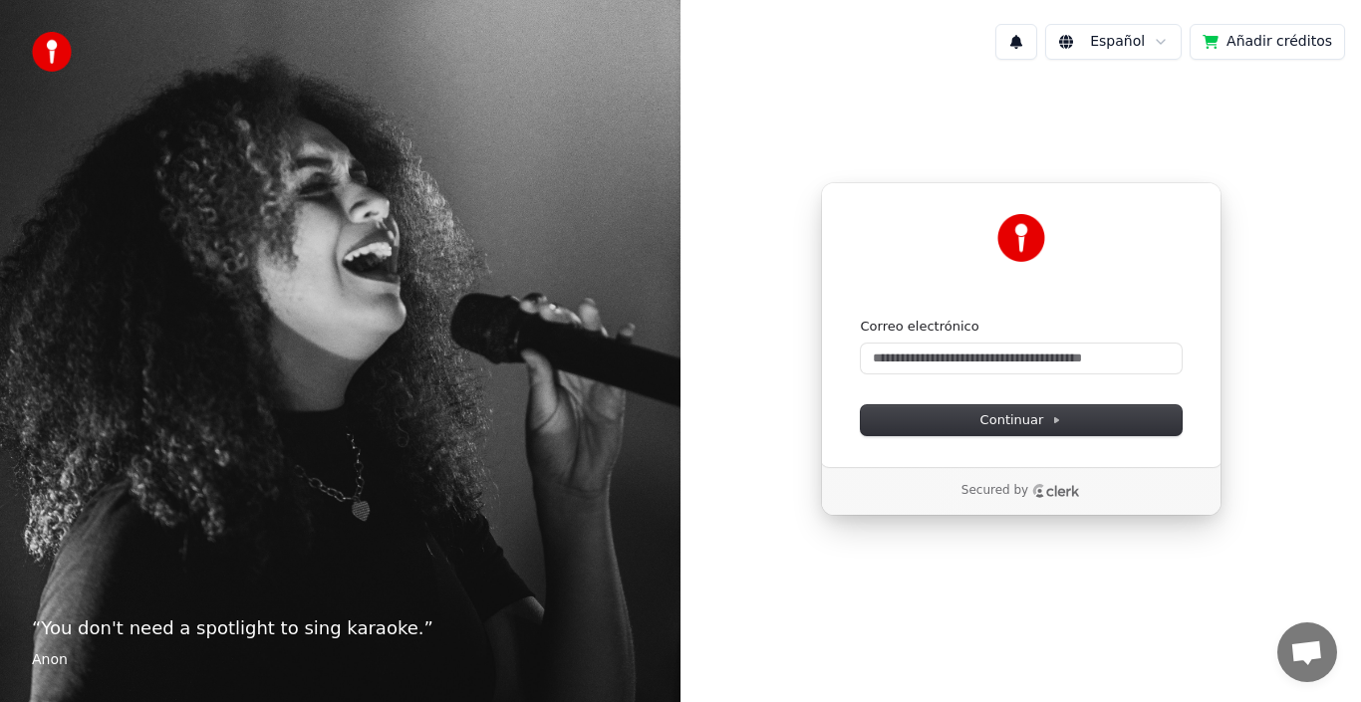
click at [1236, 304] on div "Continuar con Google o Correo electrónico Continuar Secured by" at bounding box center [1020, 349] width 680 height 547
